Goal: Transaction & Acquisition: Subscribe to service/newsletter

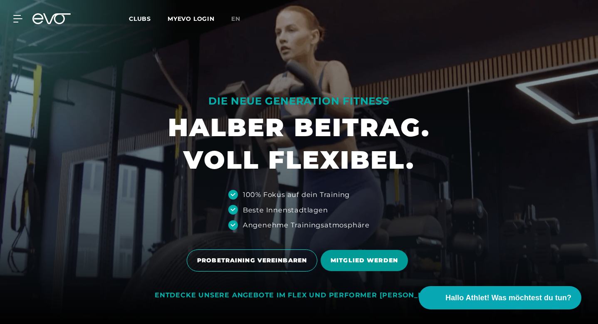
click at [383, 263] on span "MITGLIED WERDEN" at bounding box center [364, 260] width 67 height 9
click at [373, 264] on span "MITGLIED WERDEN" at bounding box center [364, 260] width 67 height 9
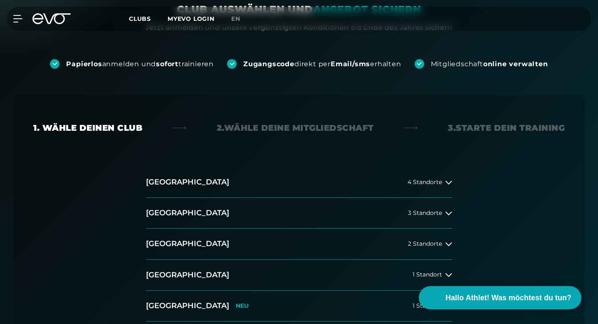
scroll to position [123, 0]
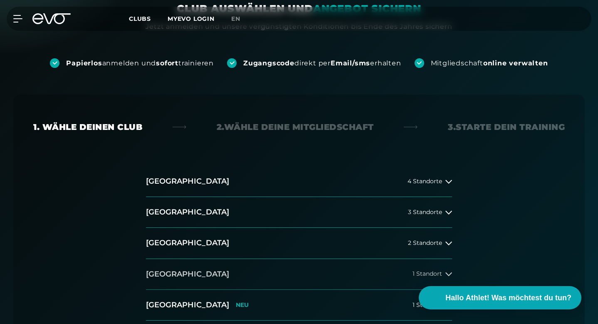
click at [167, 269] on h2 "[GEOGRAPHIC_DATA]" at bounding box center [187, 274] width 83 height 10
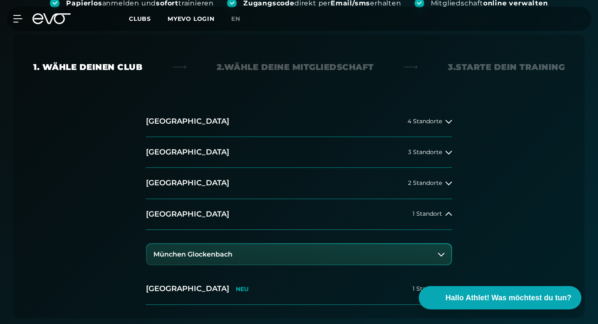
scroll to position [193, 0]
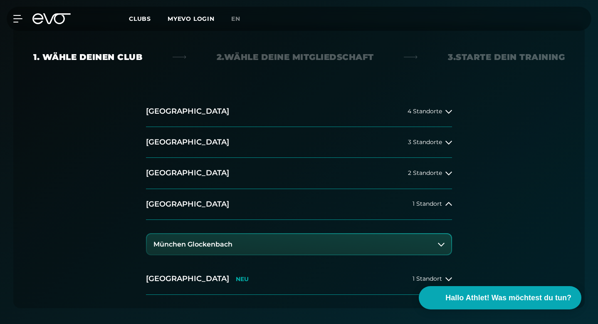
click at [183, 240] on h3 "München Glockenbach" at bounding box center [193, 243] width 79 height 7
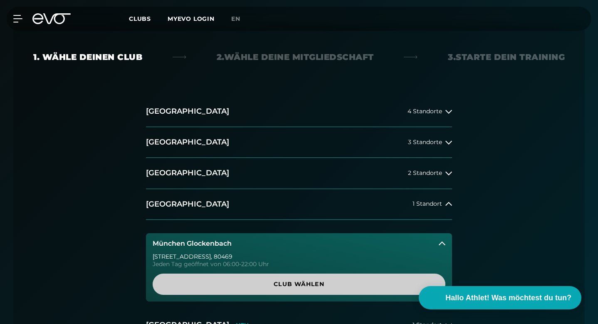
click at [252, 280] on span "Club wählen" at bounding box center [299, 284] width 273 height 9
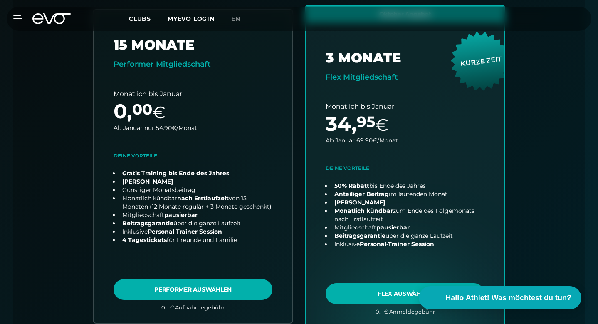
scroll to position [342, 0]
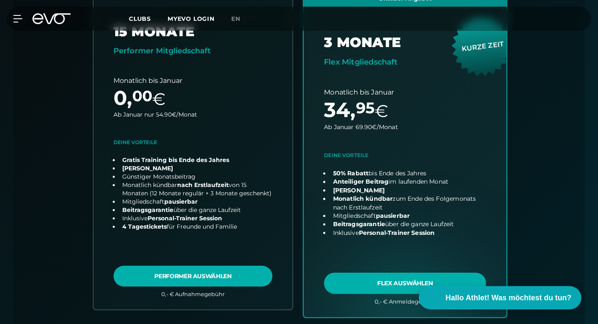
click at [337, 250] on link "choose plan" at bounding box center [405, 152] width 203 height 327
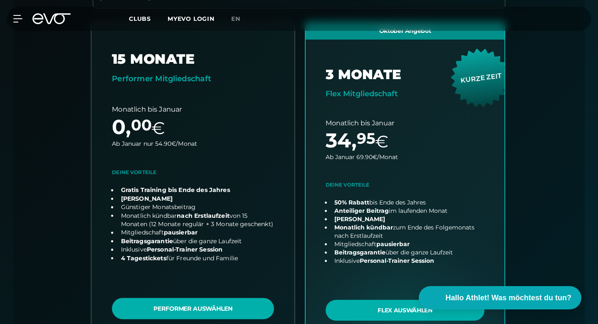
scroll to position [313, 0]
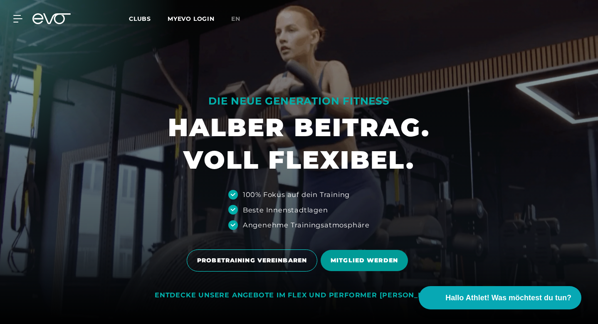
click at [363, 259] on span "MITGLIED WERDEN" at bounding box center [364, 260] width 67 height 9
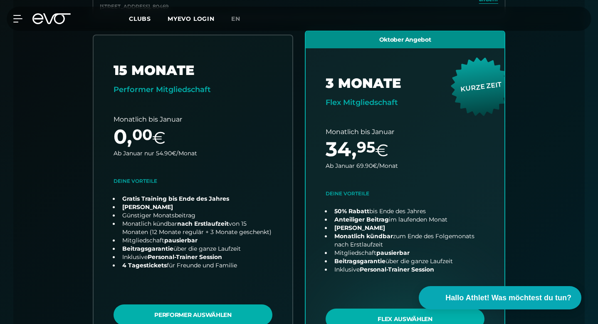
scroll to position [313, 0]
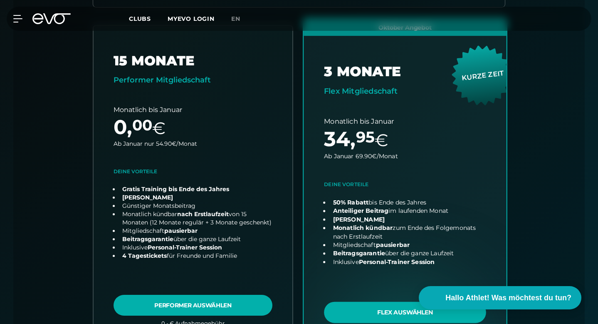
click at [364, 274] on link "choose plan" at bounding box center [405, 181] width 203 height 327
